Goal: Information Seeking & Learning: Understand process/instructions

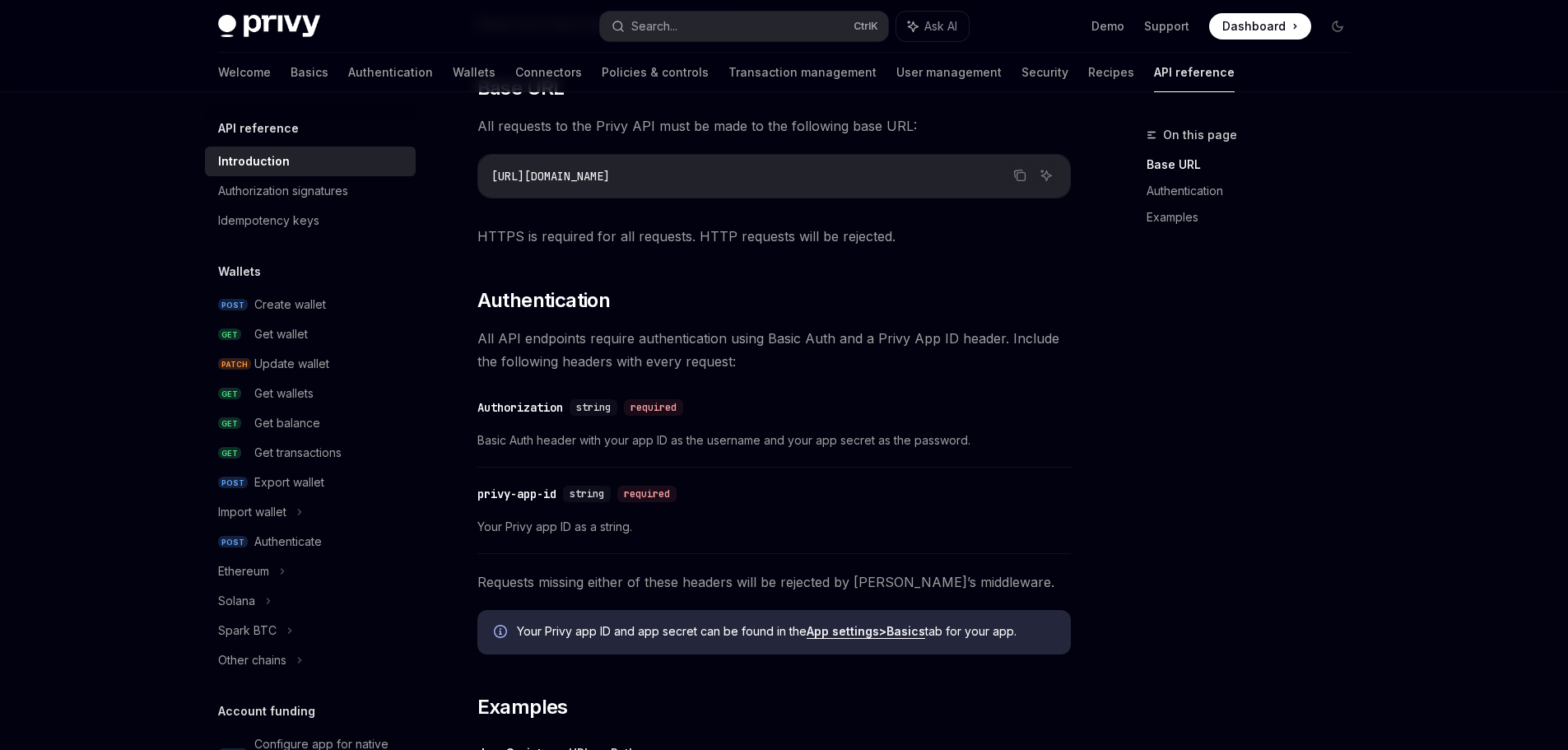
scroll to position [951, 0]
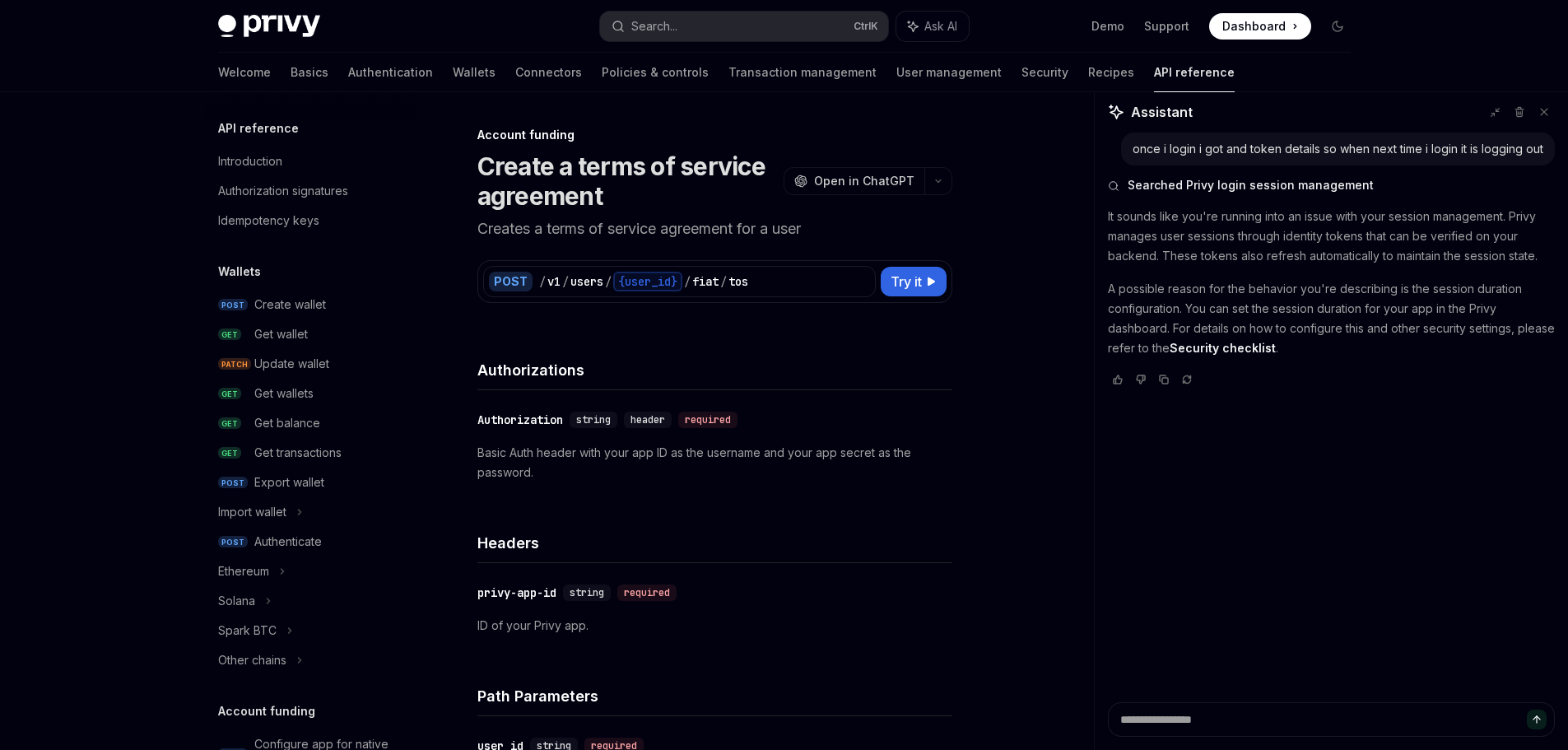
scroll to position [951, 0]
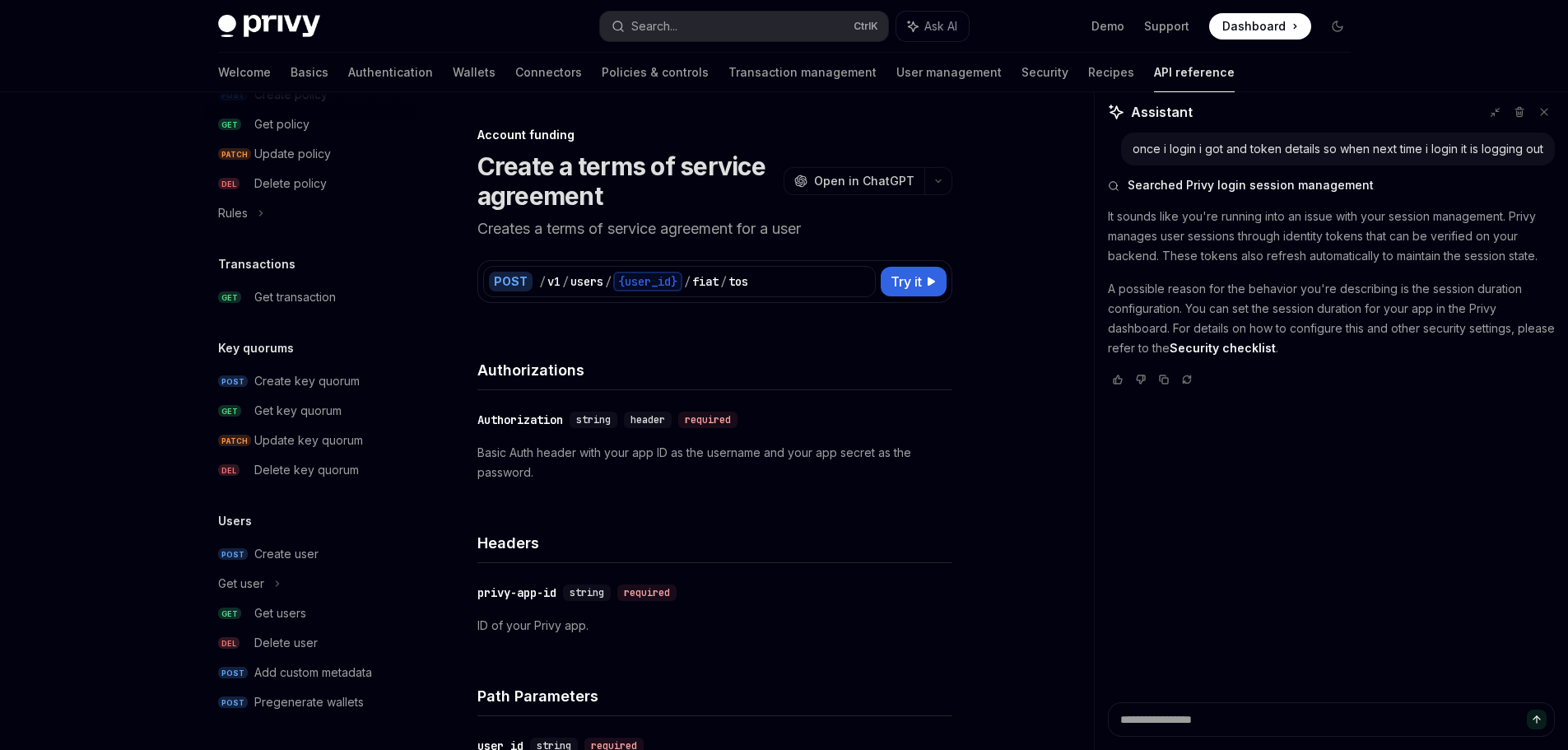
click at [295, 23] on img at bounding box center [269, 26] width 102 height 23
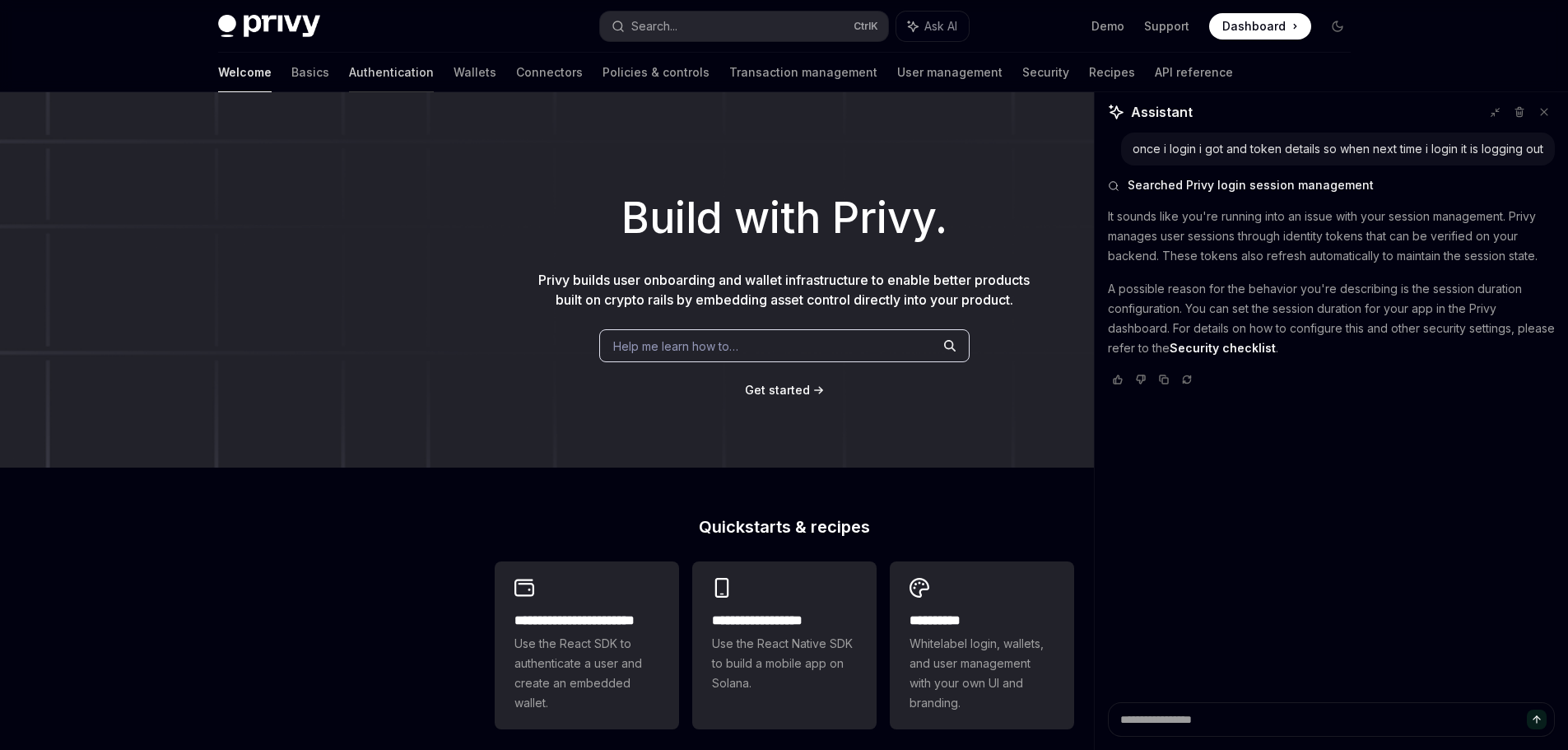
click at [349, 74] on link "Authentication" at bounding box center [391, 72] width 84 height 40
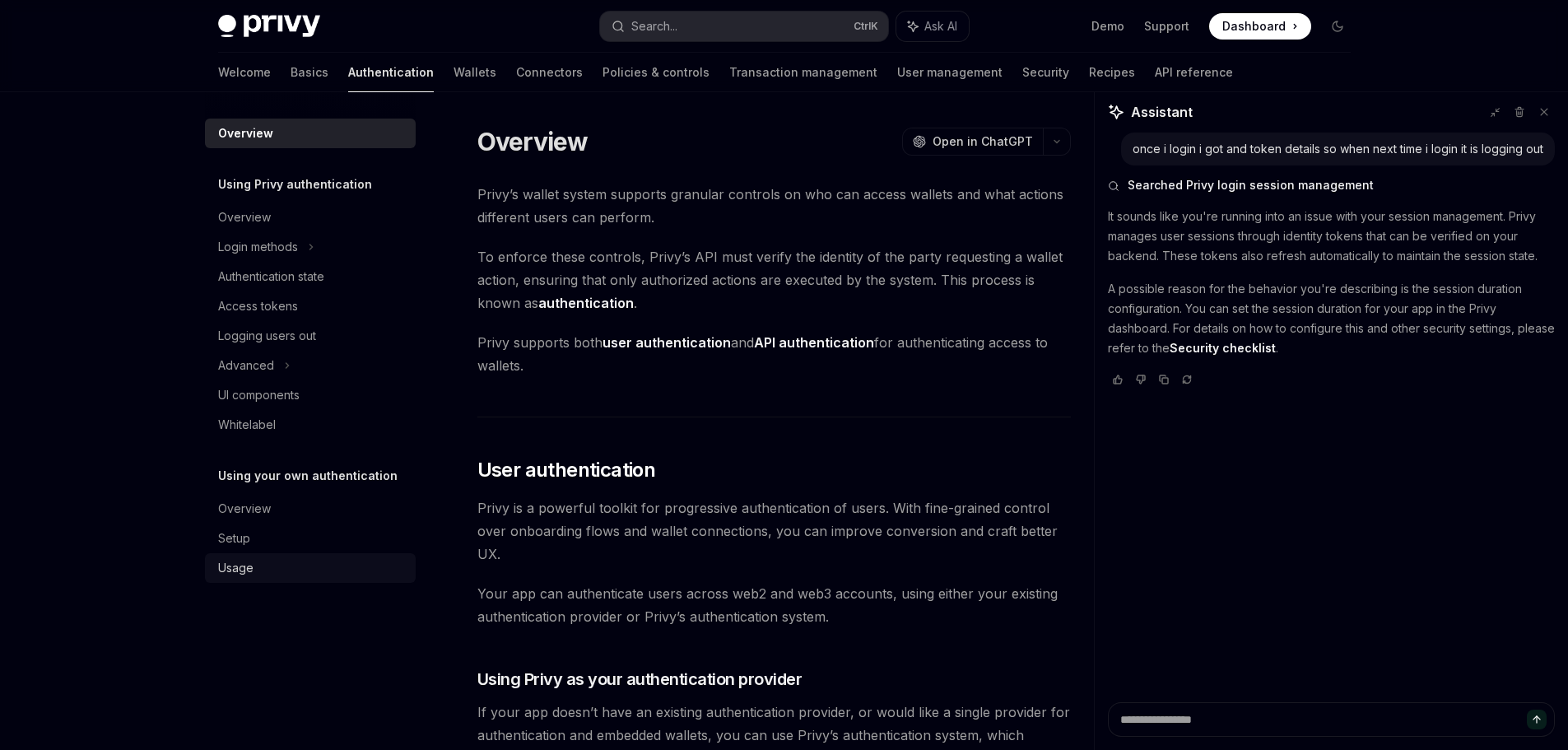
click at [246, 571] on div "Usage" at bounding box center [236, 568] width 35 height 19
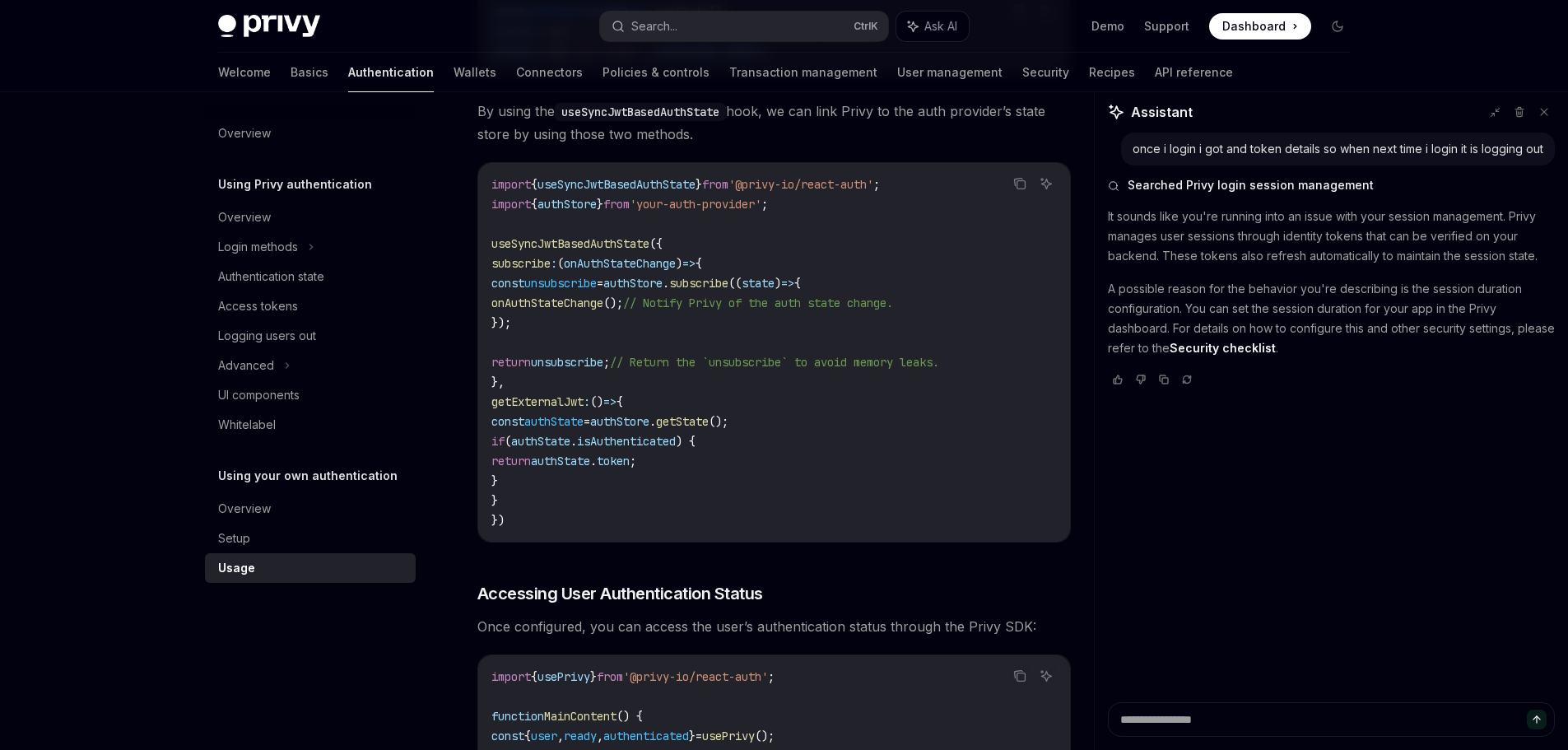
scroll to position [2853, 0]
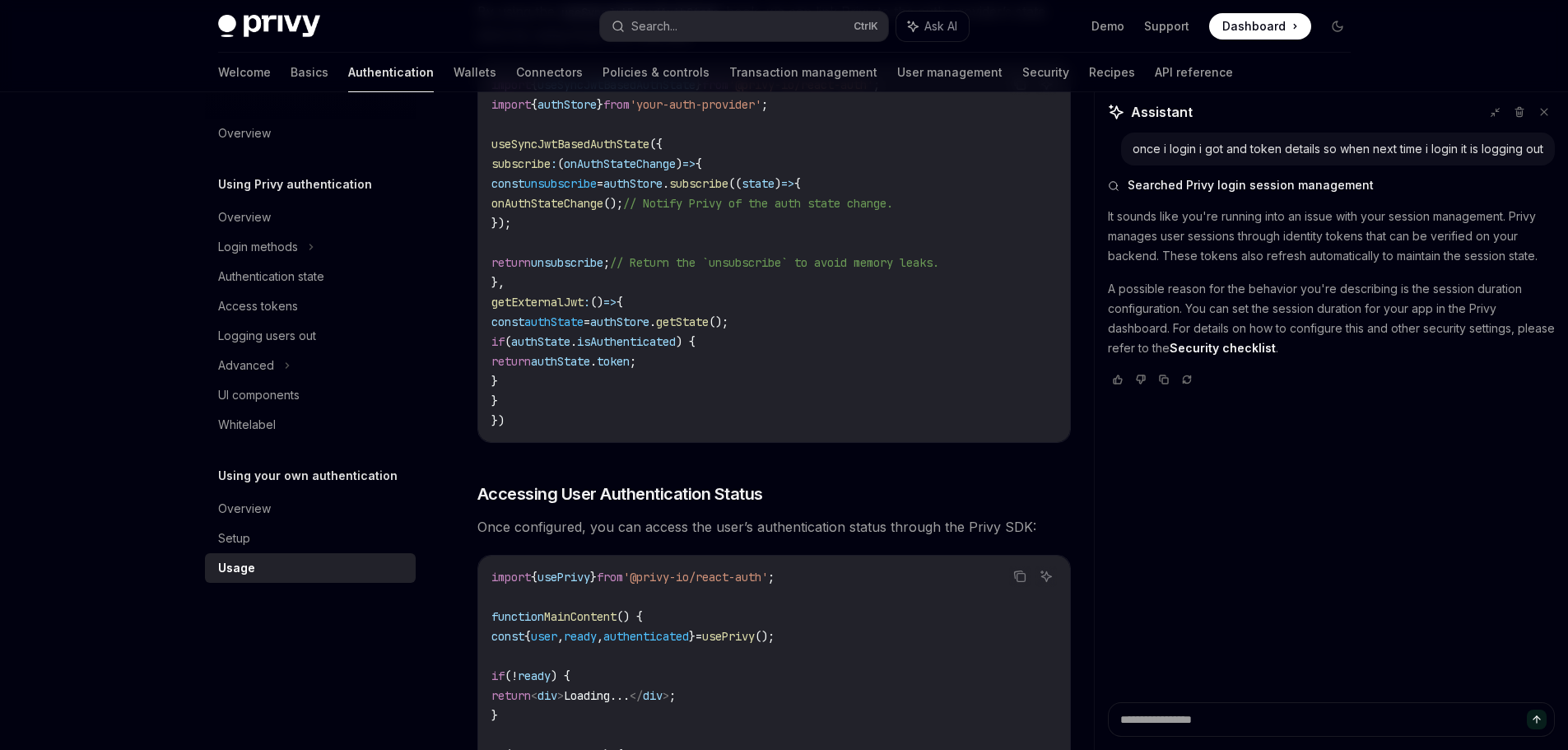
click at [582, 149] on span "useSyncJwtBasedAuthState" at bounding box center [570, 144] width 158 height 15
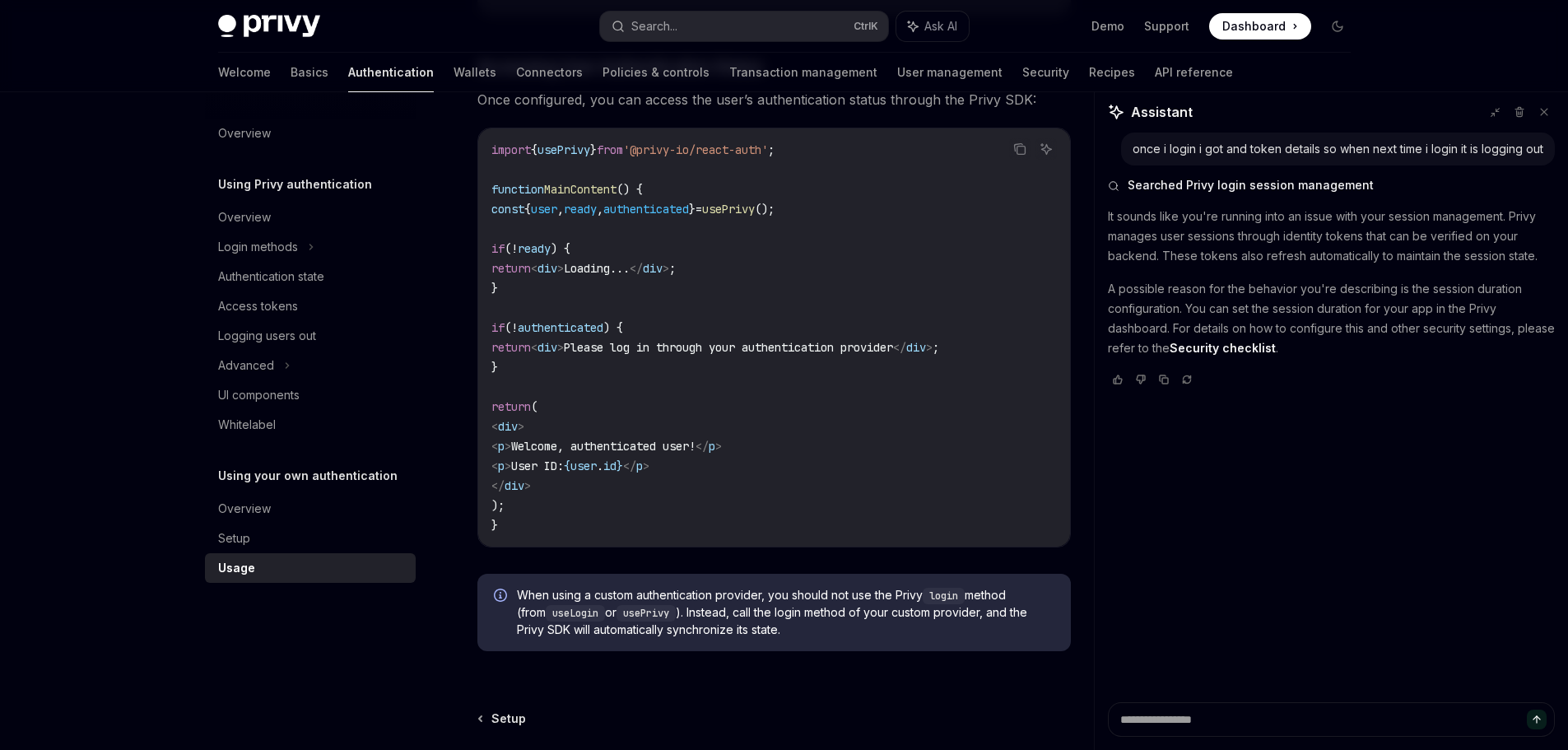
scroll to position [3292, 0]
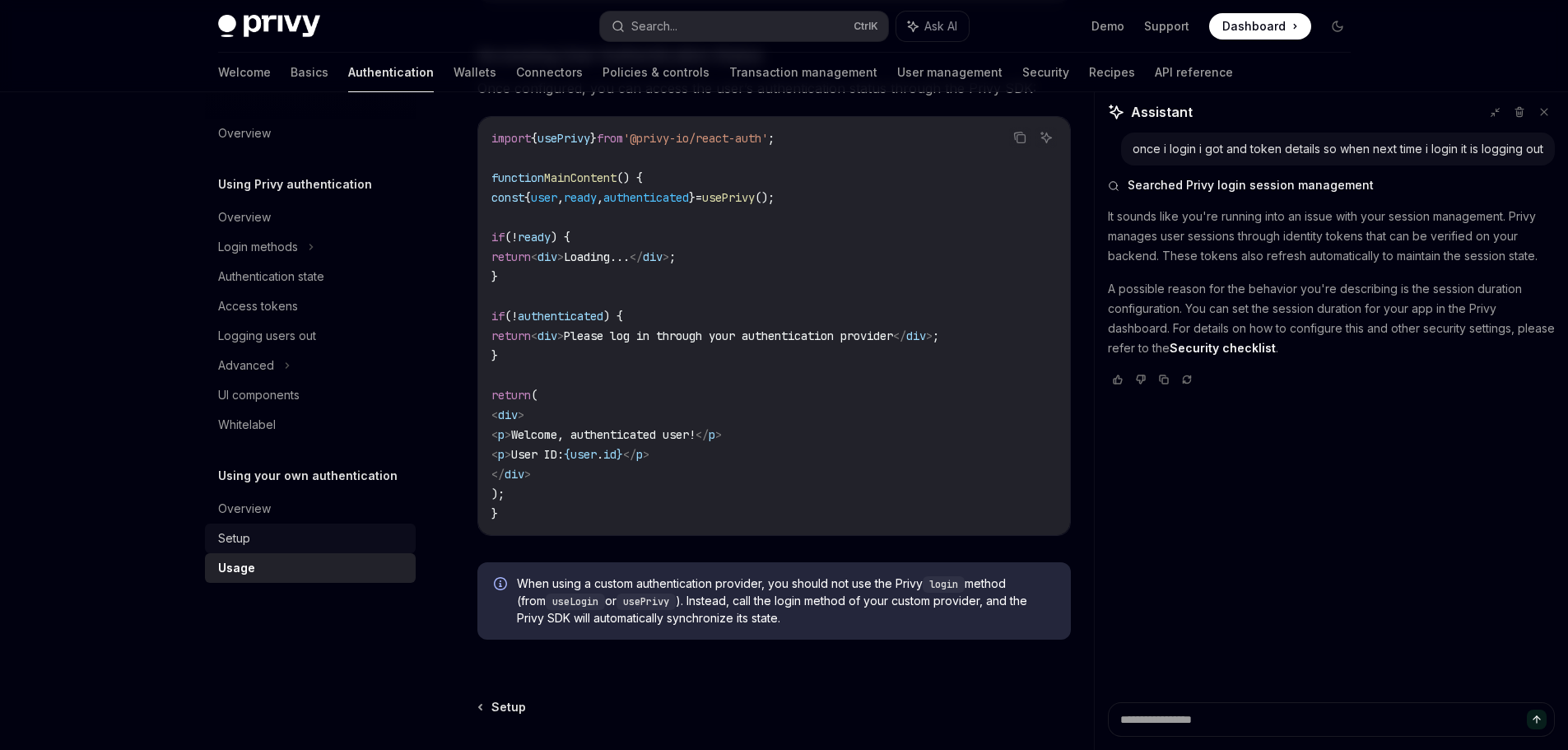
click at [263, 540] on div "Setup" at bounding box center [311, 538] width 187 height 19
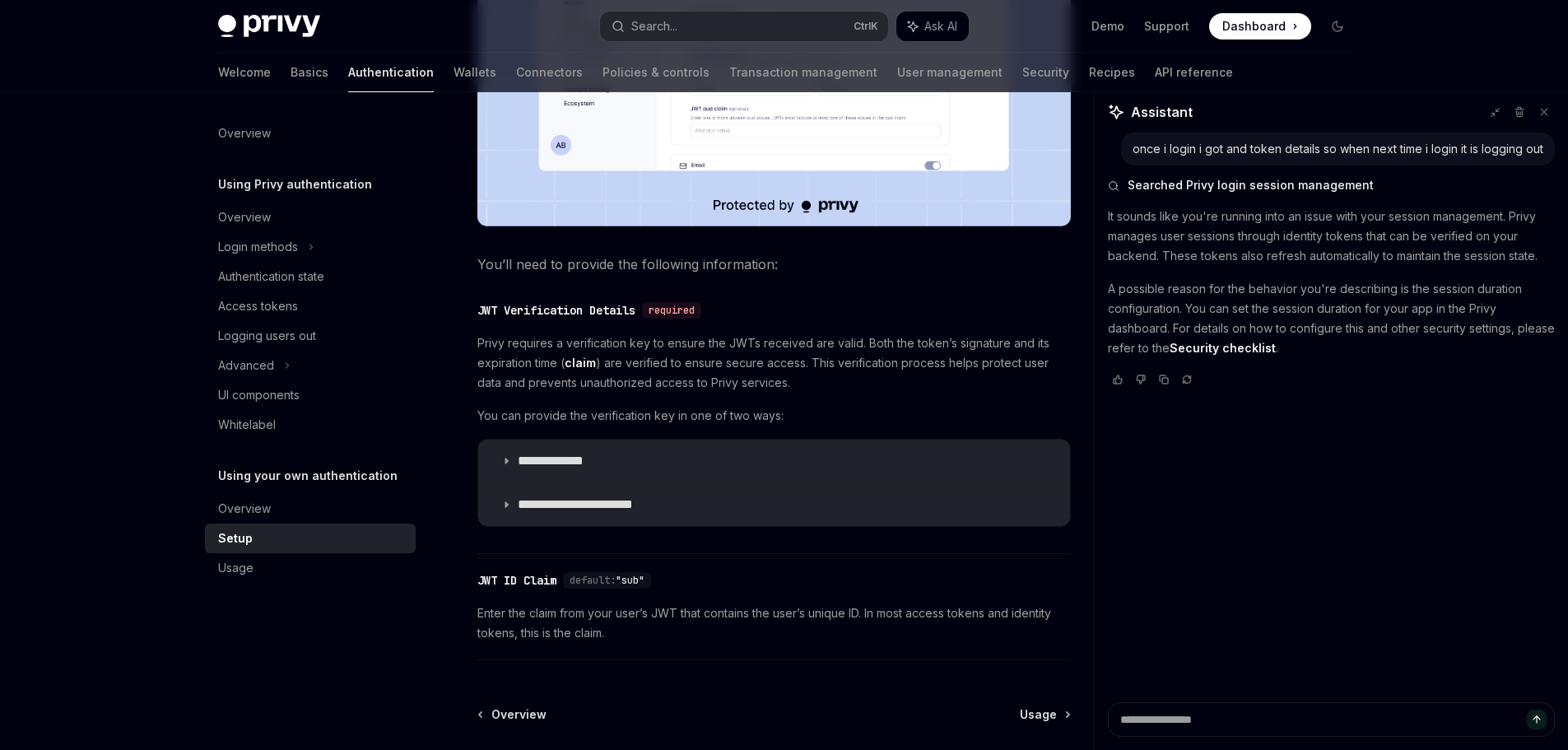
scroll to position [659, 0]
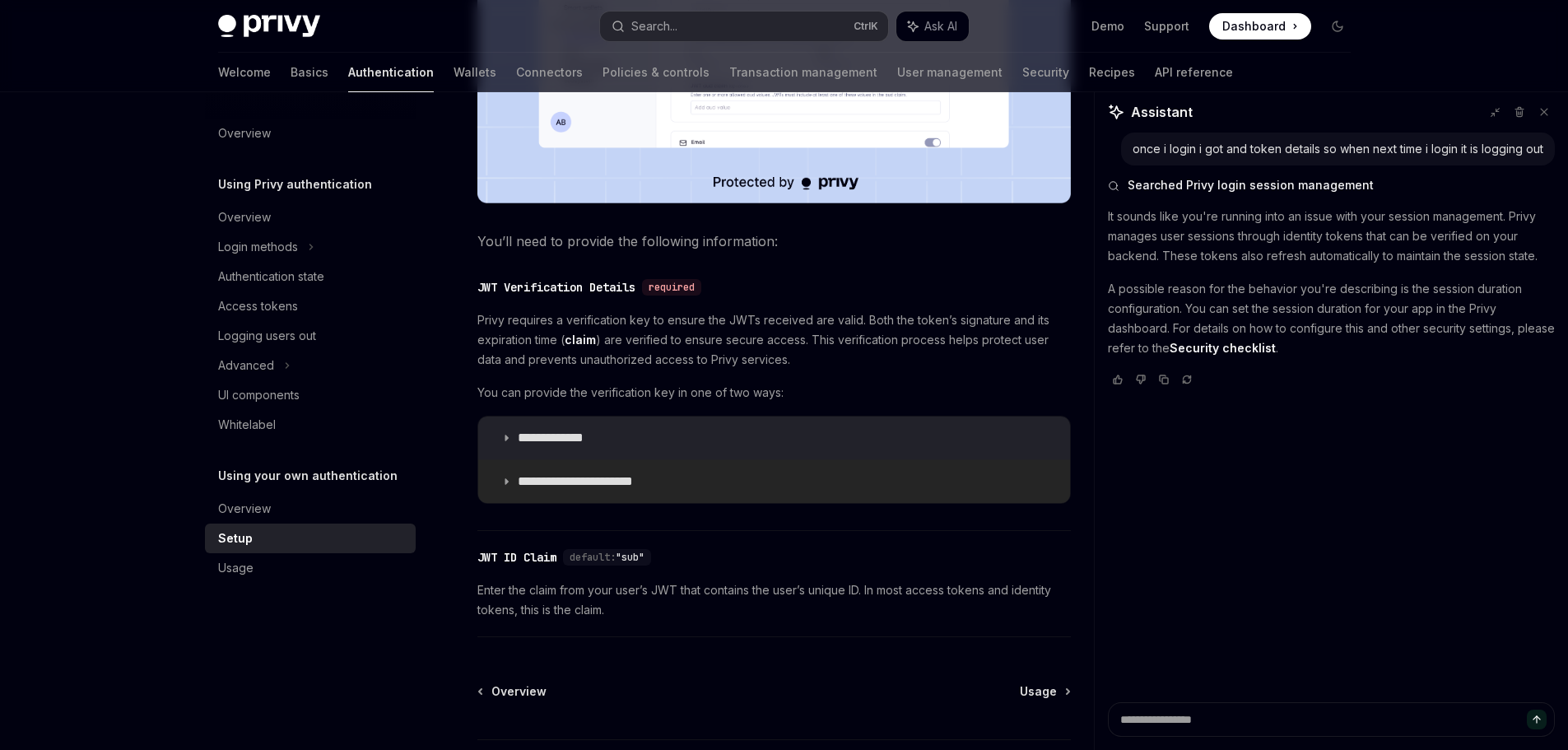
click at [510, 476] on icon at bounding box center [506, 481] width 10 height 10
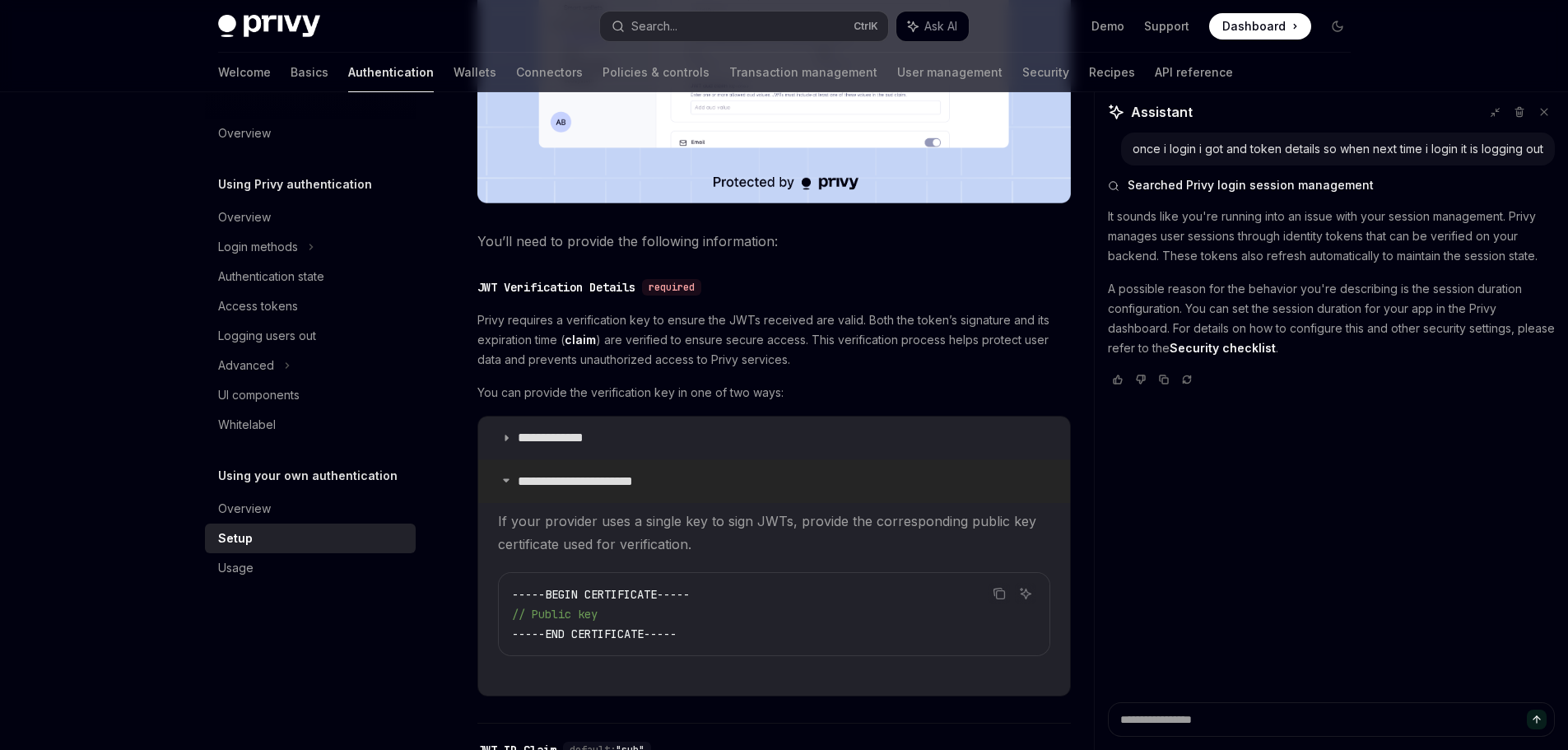
click at [510, 476] on icon at bounding box center [506, 479] width 10 height 10
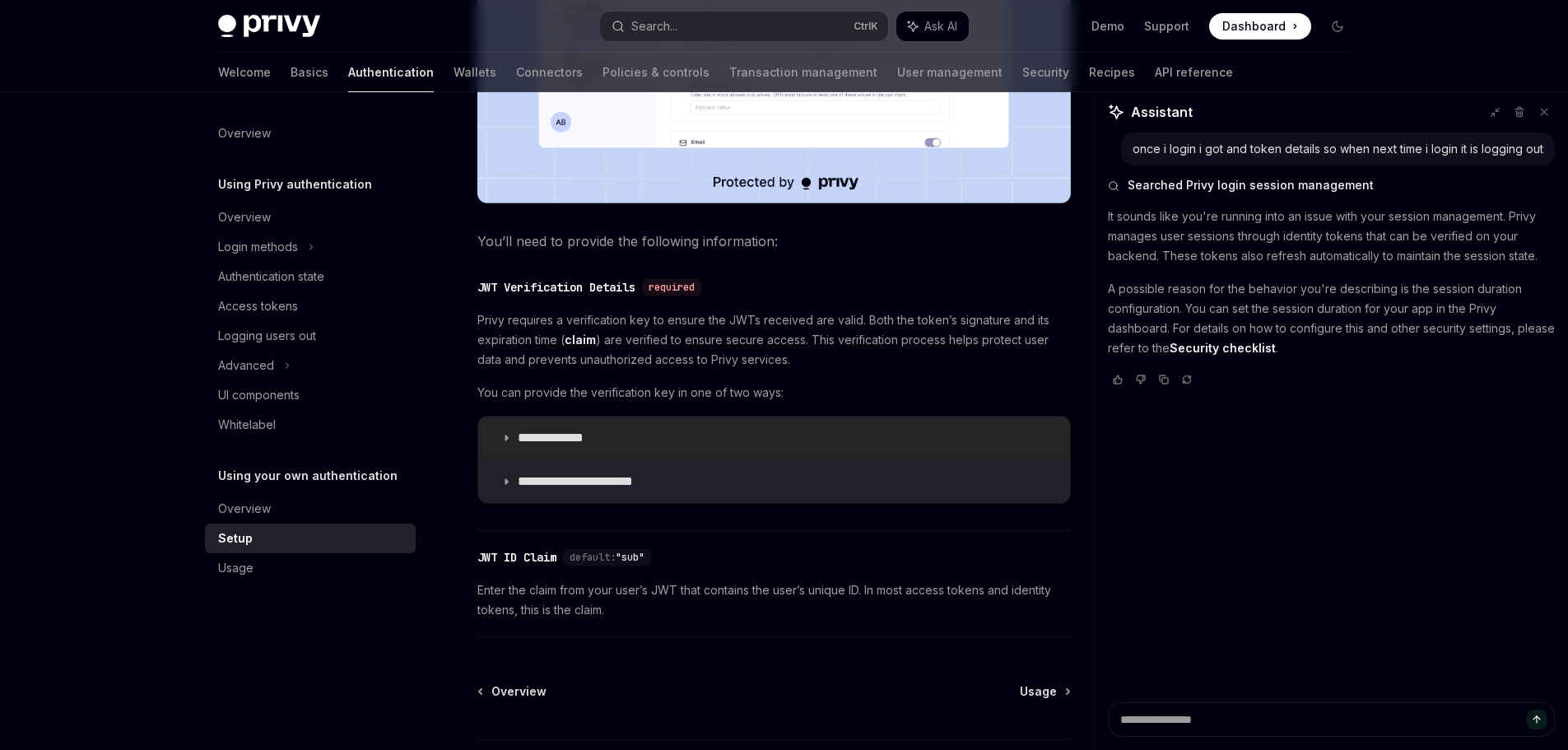
click at [496, 434] on summary "**********" at bounding box center [774, 438] width 592 height 43
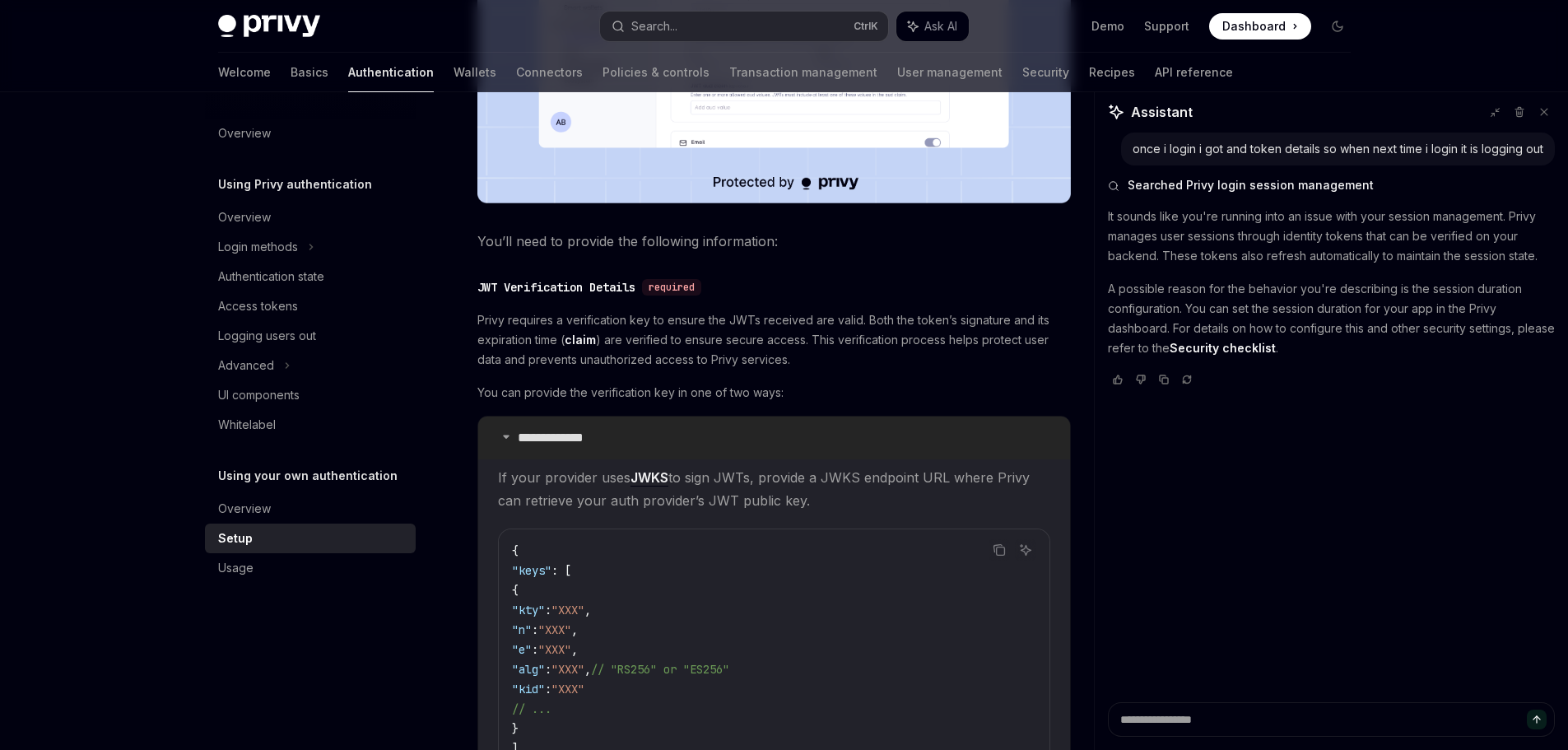
click at [496, 434] on summary "**********" at bounding box center [774, 438] width 592 height 43
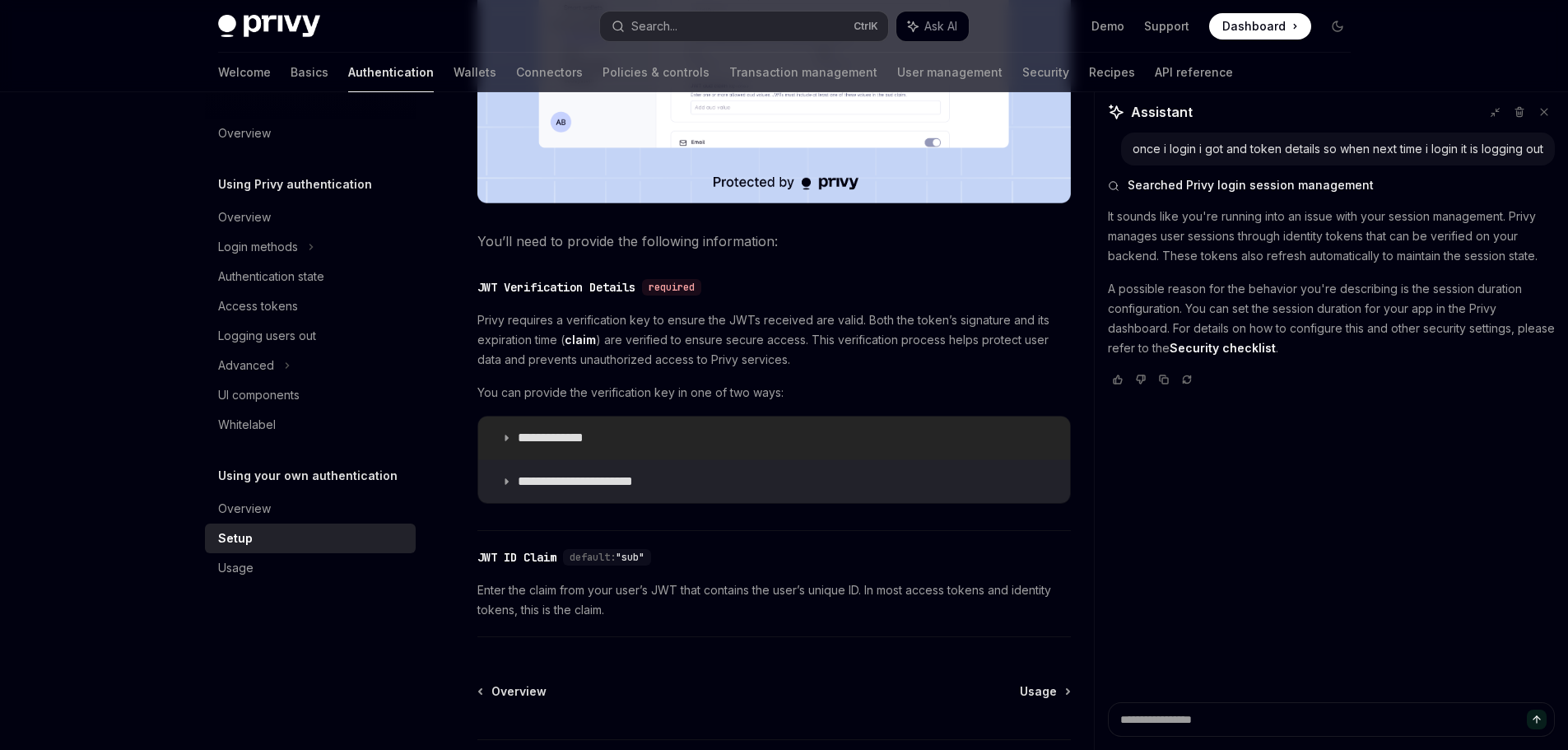
scroll to position [219, 0]
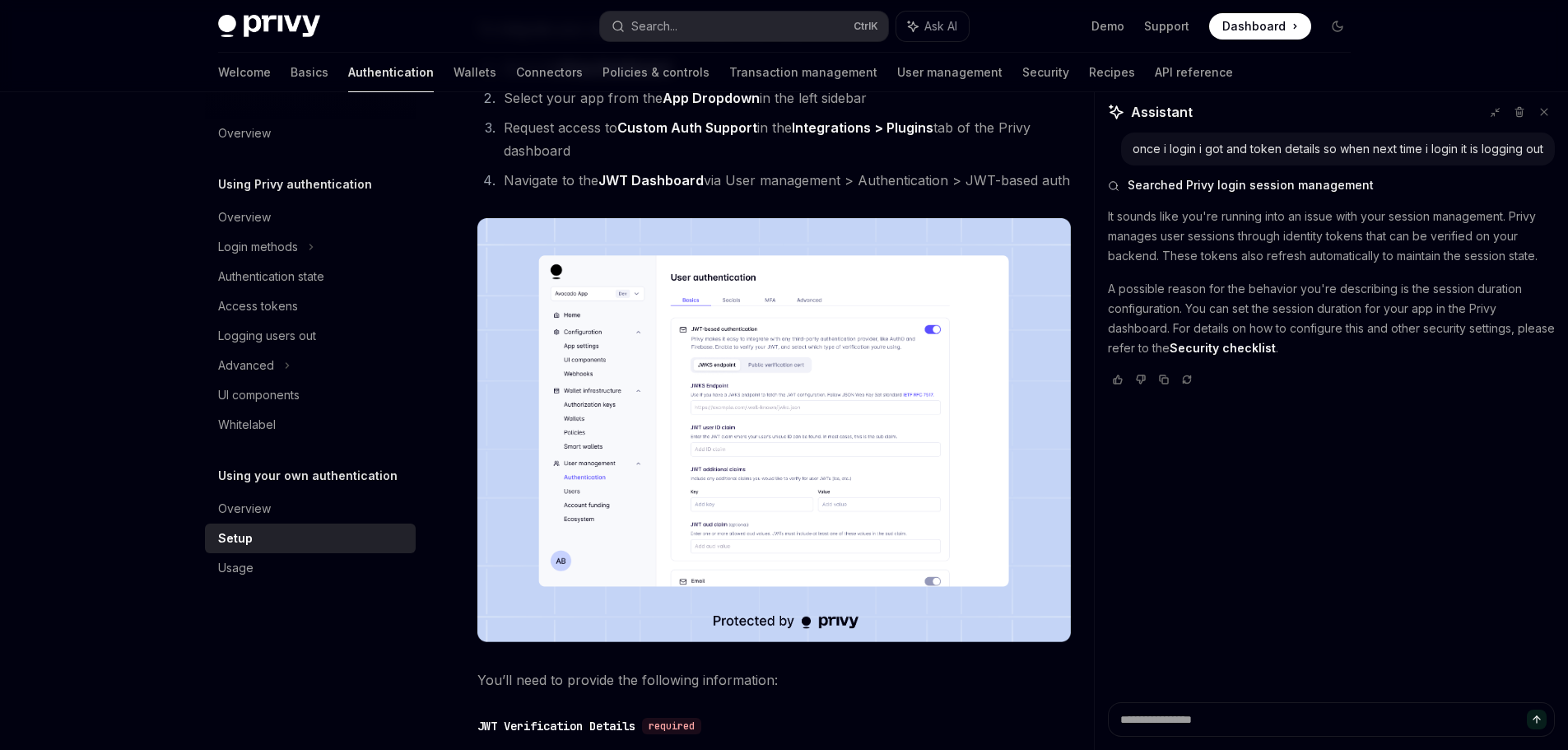
click at [757, 408] on img at bounding box center [774, 430] width 594 height 424
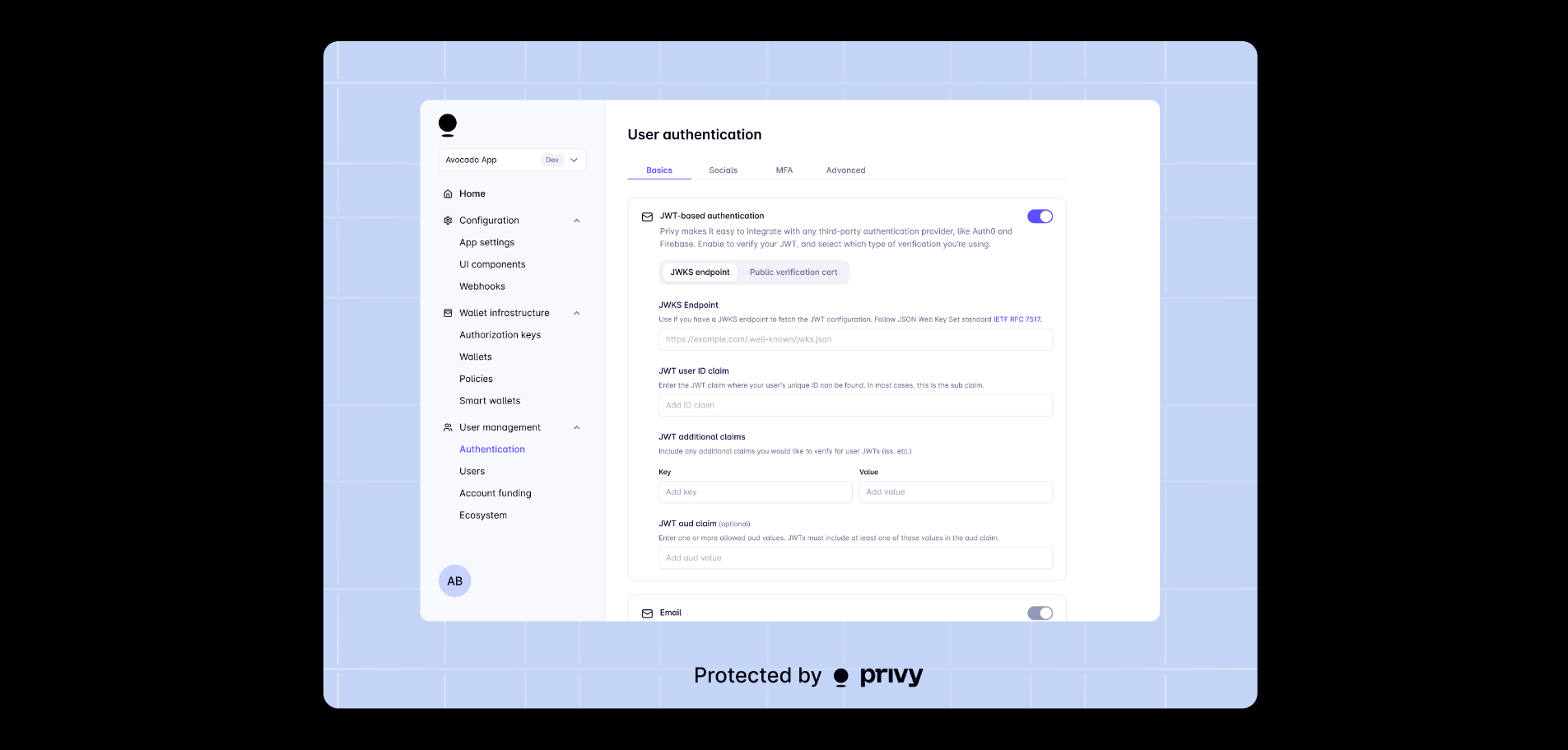
click at [757, 408] on img at bounding box center [790, 375] width 934 height 668
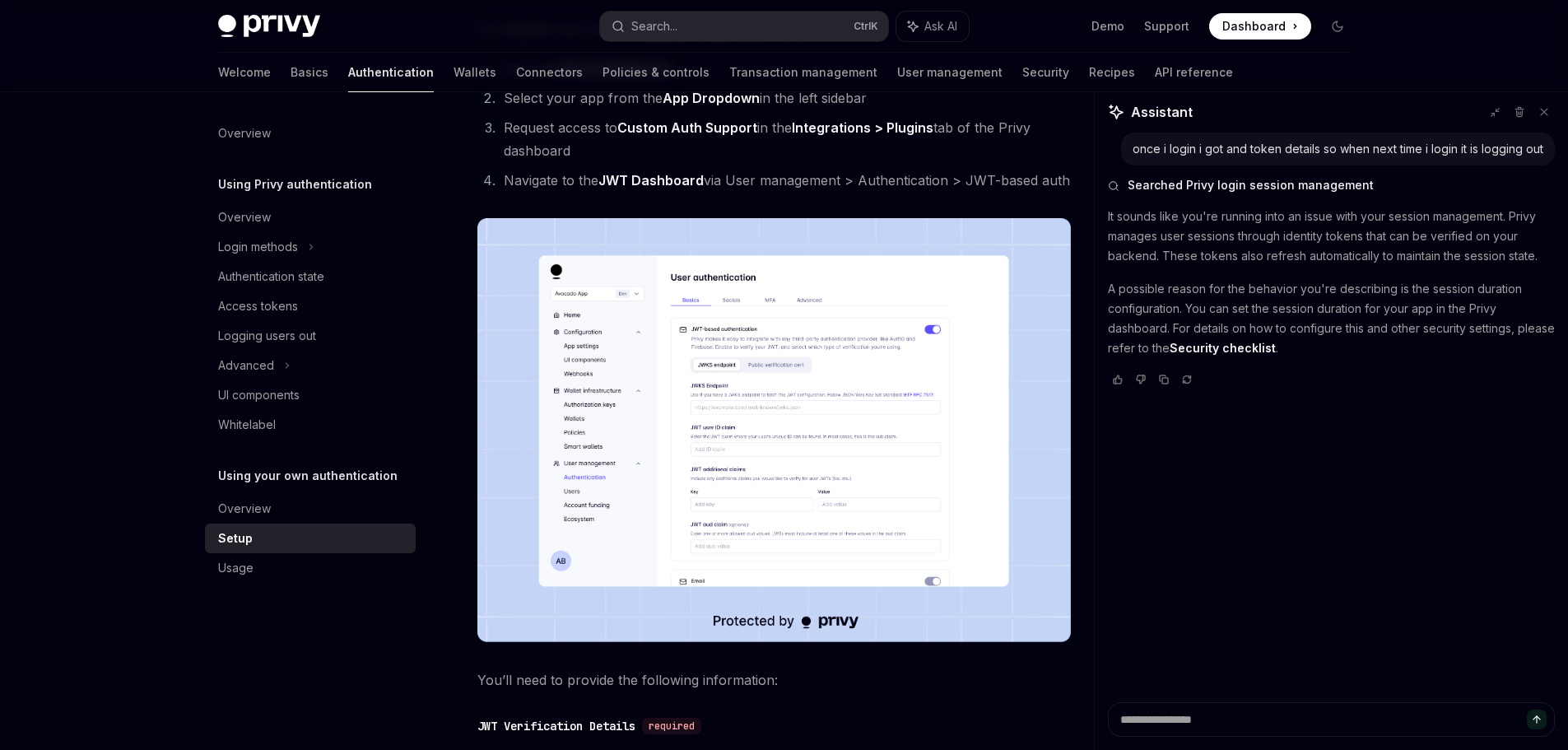
click at [1125, 419] on div "once i login i got and token details so when next time i login it is logging ou…" at bounding box center [1331, 417] width 474 height 570
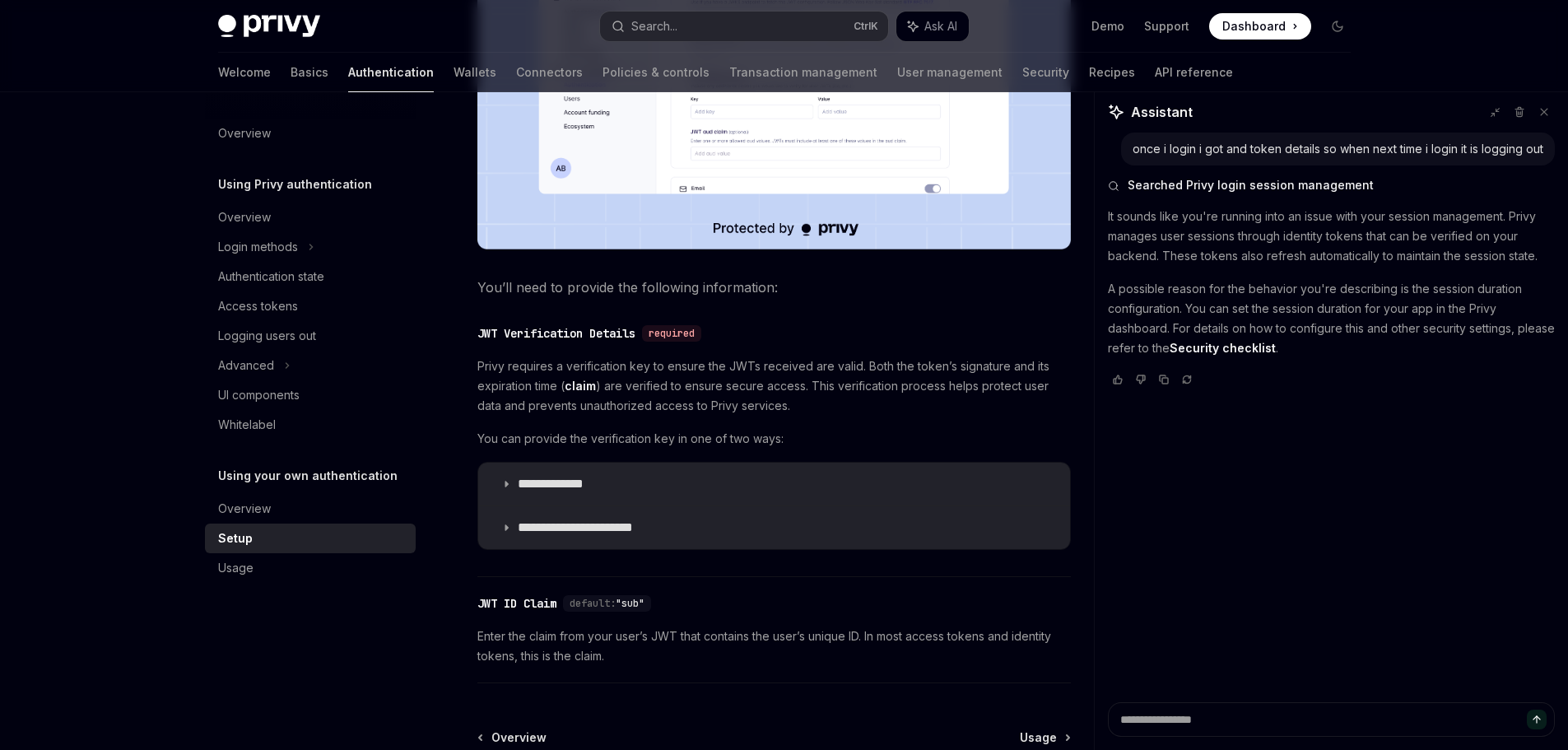
scroll to position [659, 0]
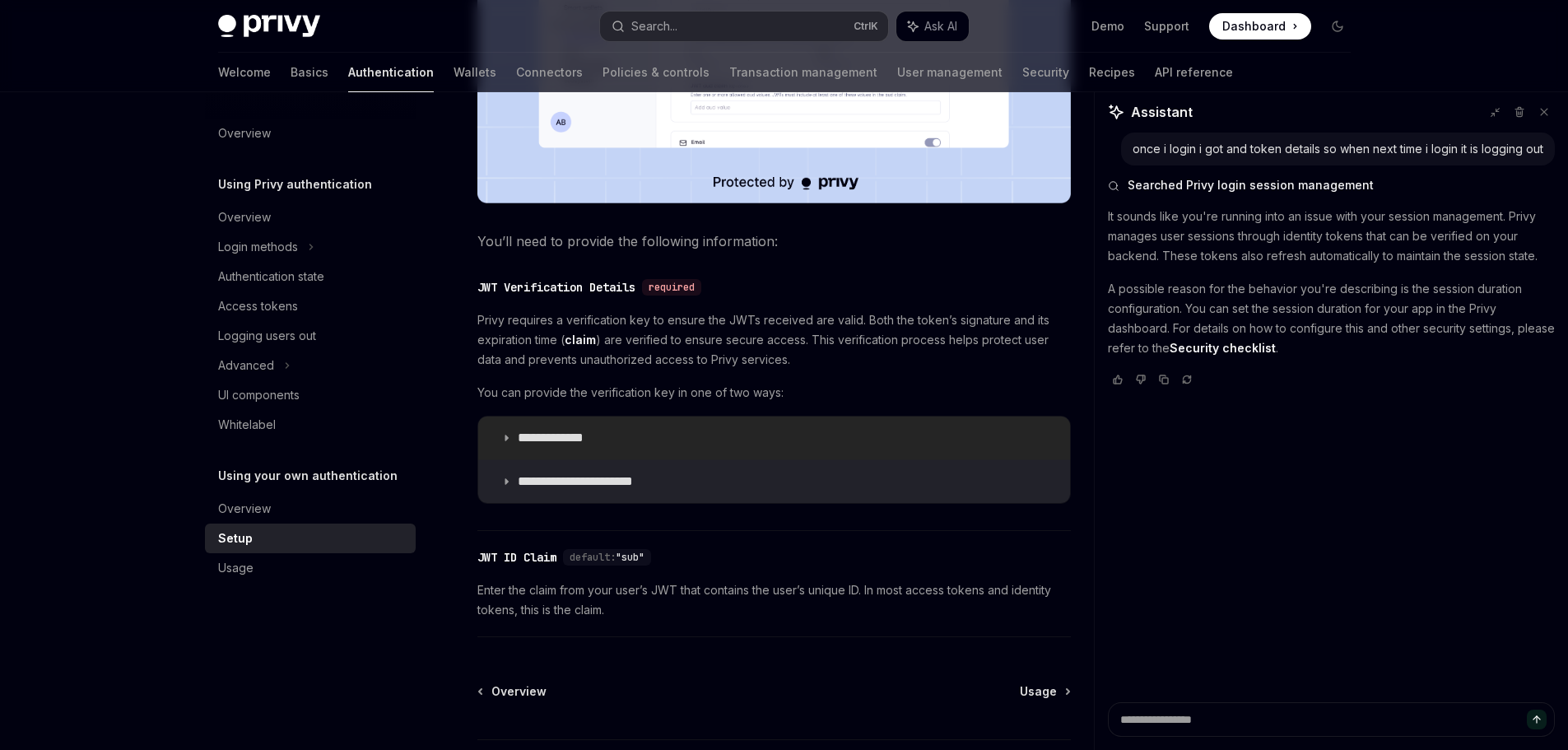
click at [508, 440] on icon at bounding box center [506, 438] width 10 height 10
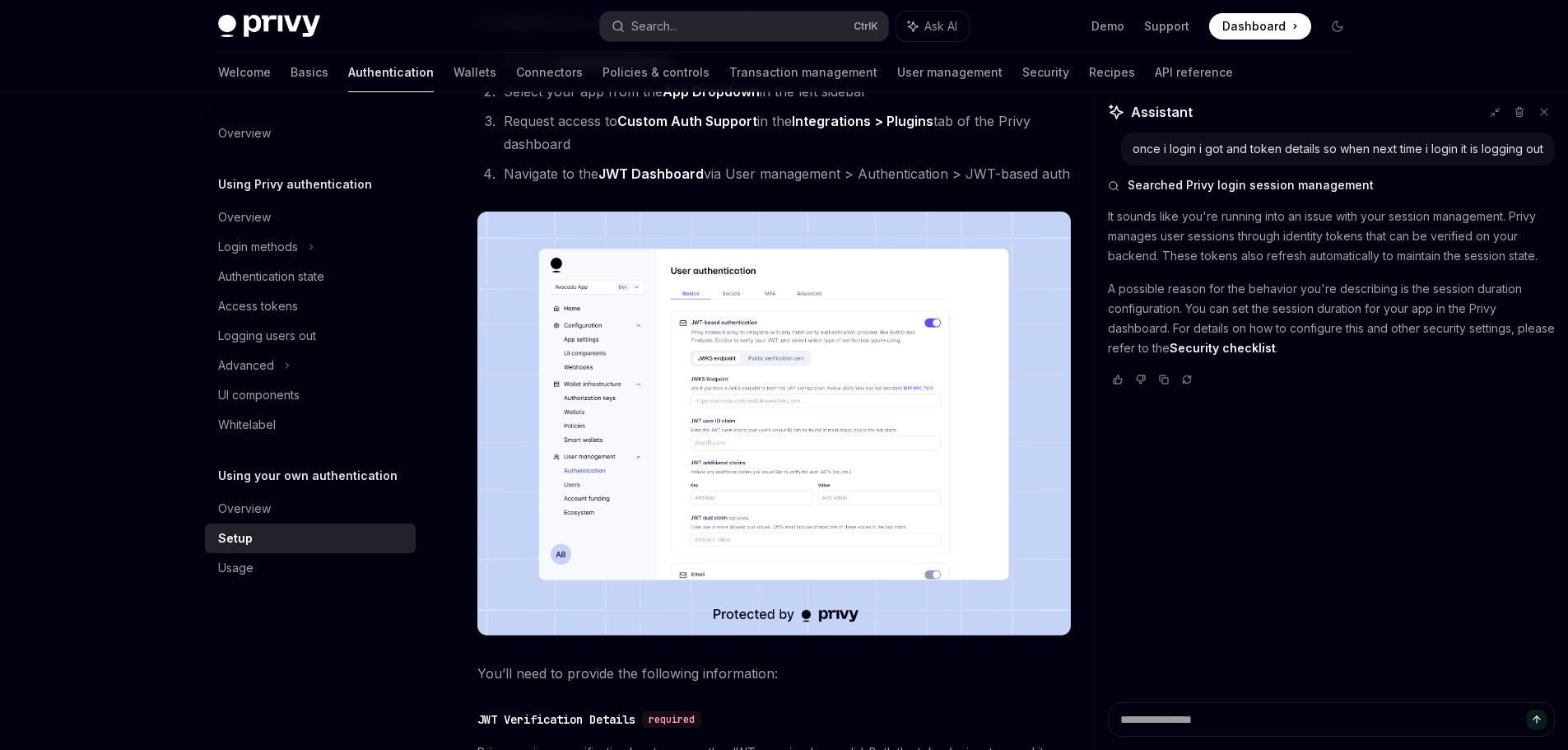
scroll to position [219, 0]
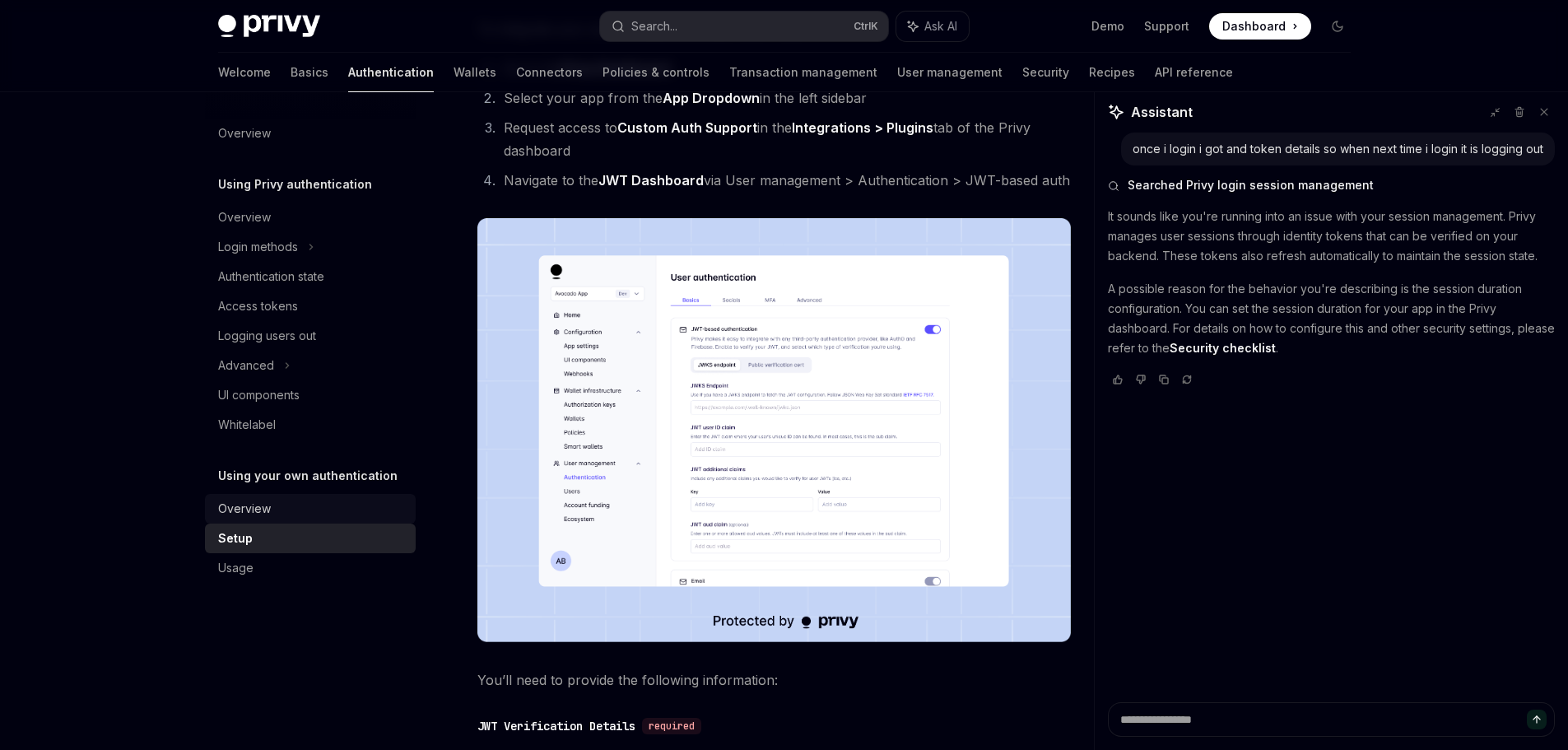
click at [260, 515] on div "Overview" at bounding box center [245, 508] width 52 height 19
type textarea "*"
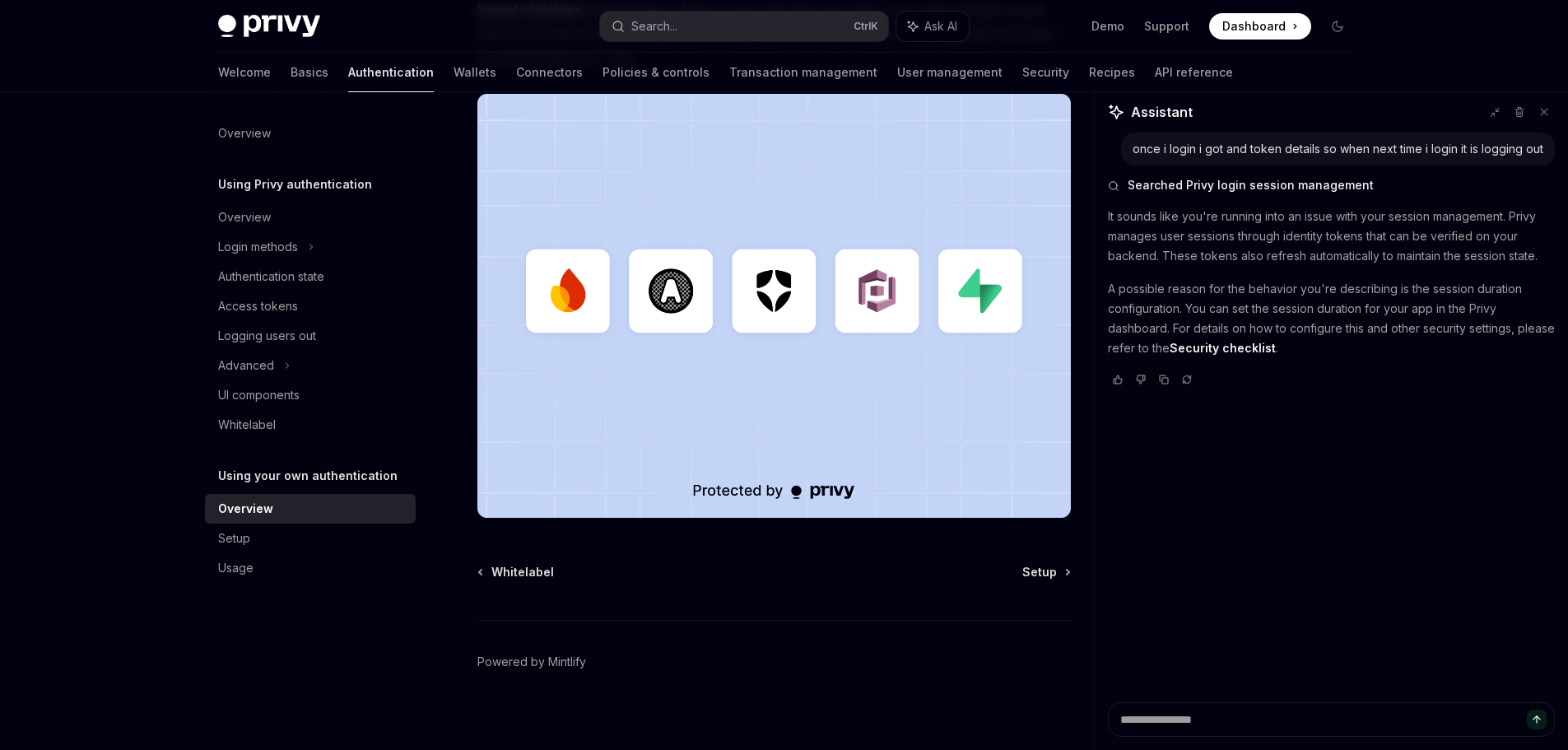
scroll to position [422, 0]
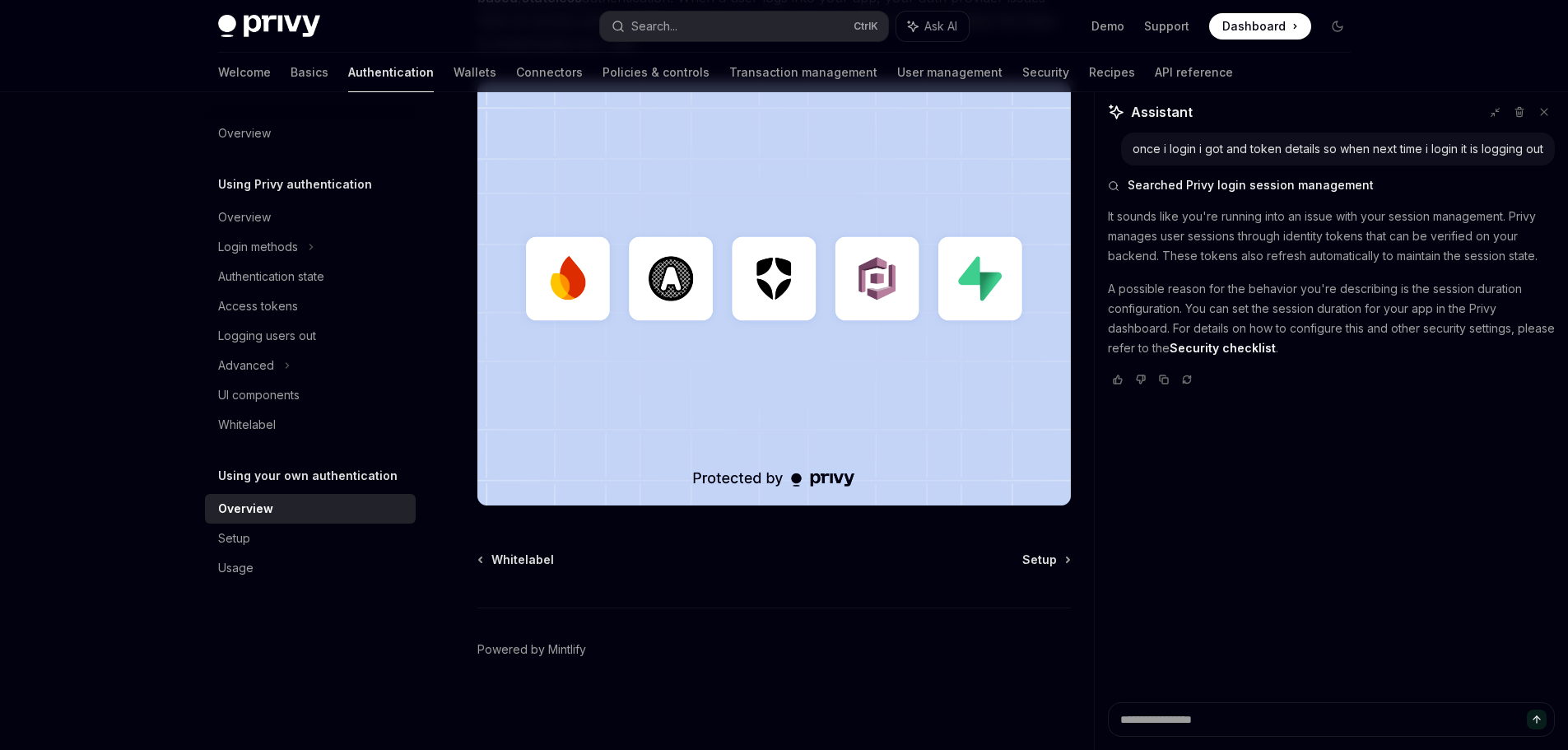
click at [931, 259] on img at bounding box center [774, 293] width 594 height 424
